Goal: Transaction & Acquisition: Download file/media

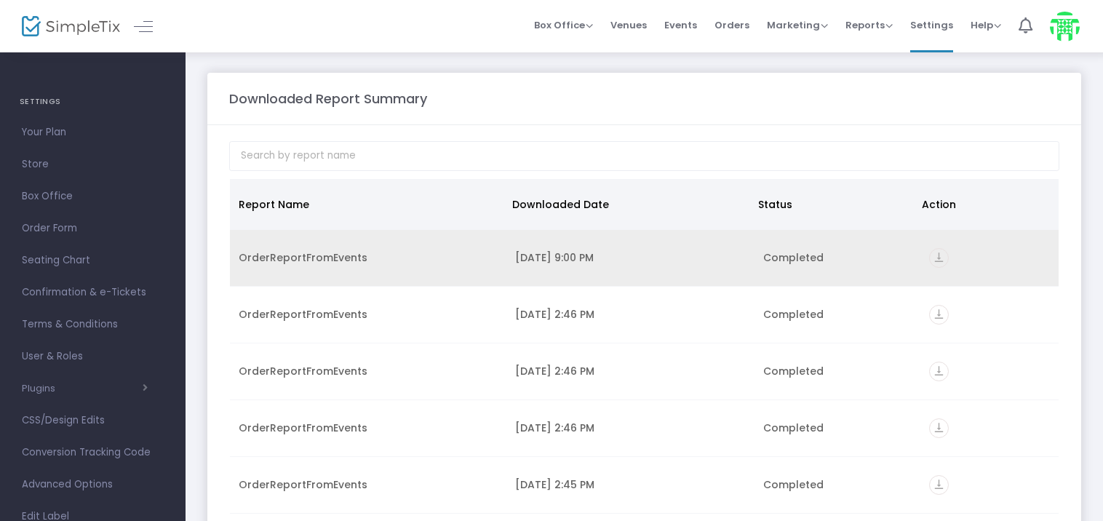
click at [461, 256] on div "OrderReportFromEvents" at bounding box center [368, 257] width 259 height 15
click at [929, 259] on icon "vertical_align_bottom" at bounding box center [939, 258] width 20 height 20
click at [934, 259] on icon "vertical_align_bottom" at bounding box center [939, 258] width 20 height 20
click at [932, 248] on icon "vertical_align_bottom" at bounding box center [939, 258] width 20 height 20
